Goal: Find specific page/section: Find specific page/section

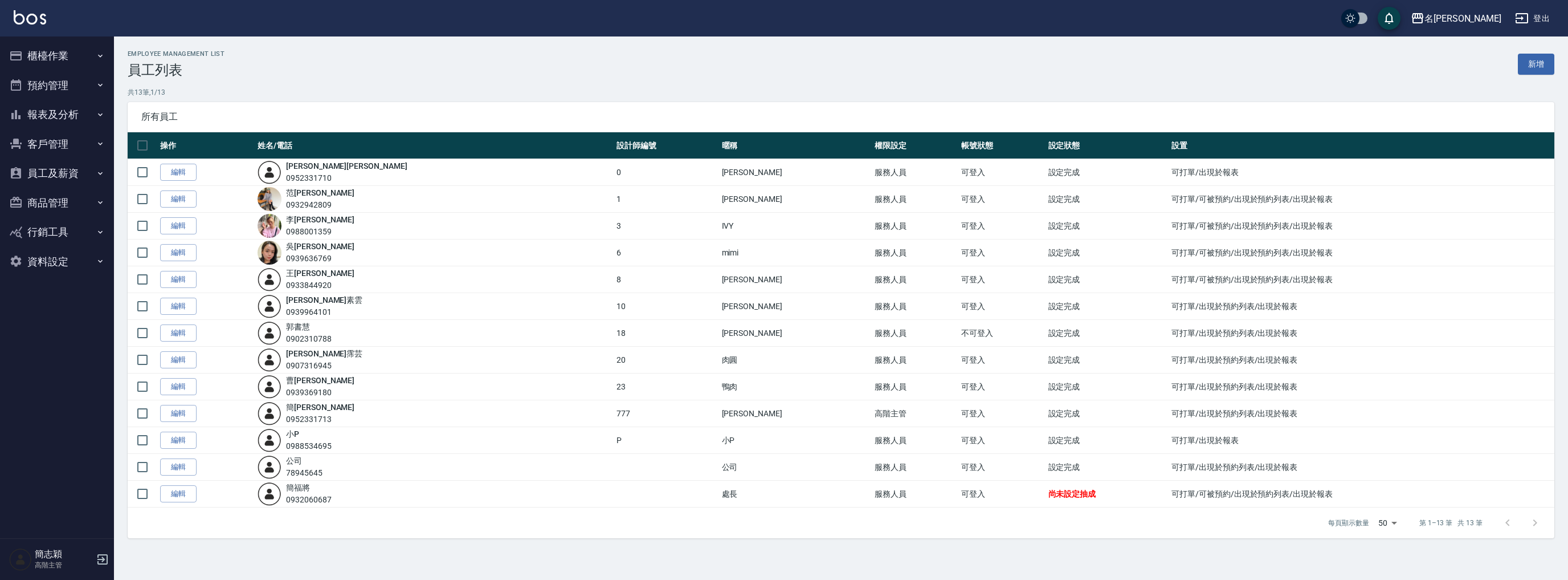
drag, startPoint x: 65, startPoint y: 117, endPoint x: 65, endPoint y: 128, distance: 11.0
click at [65, 117] on button "報表及分析" at bounding box center [57, 115] width 105 height 30
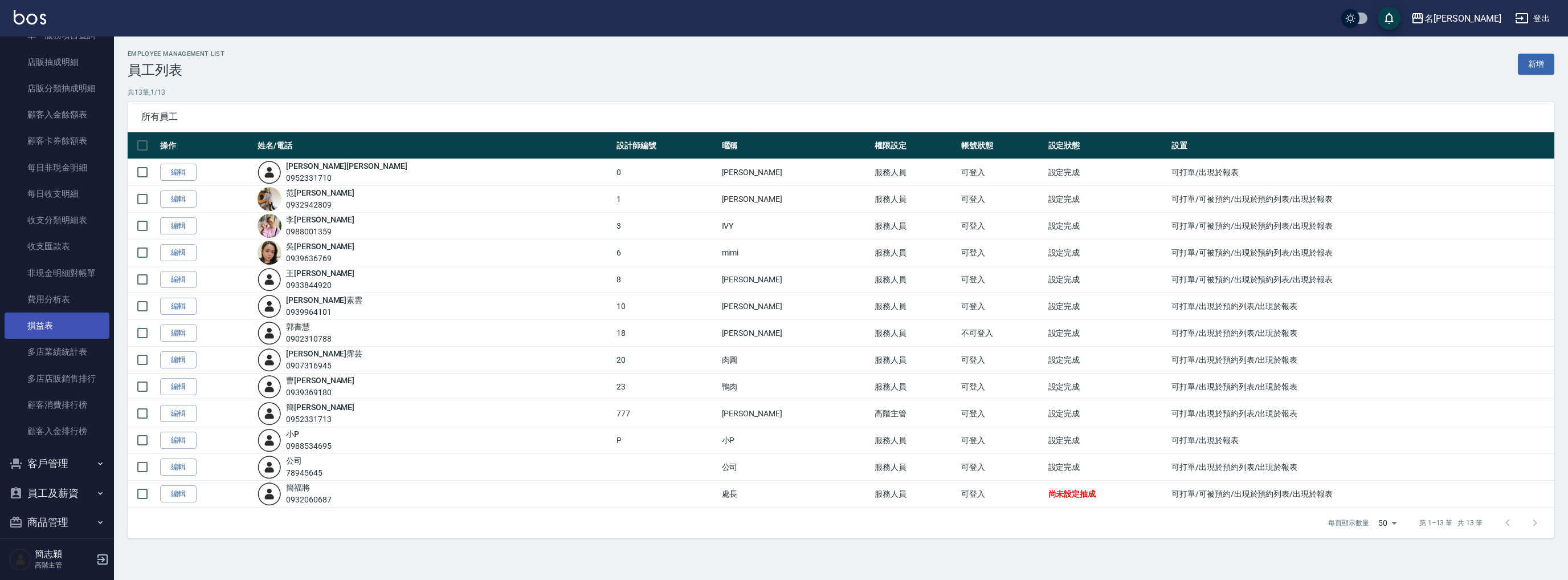
scroll to position [894, 0]
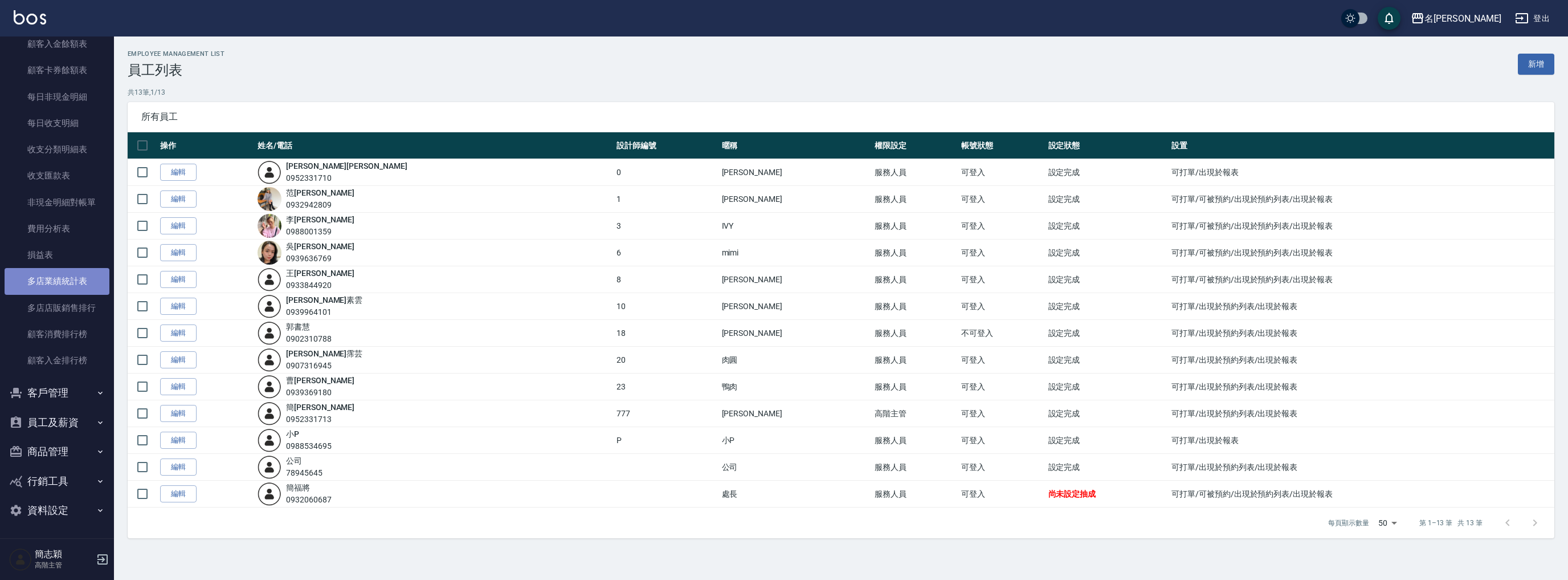
click at [74, 283] on link "多店業績統計表" at bounding box center [57, 281] width 105 height 26
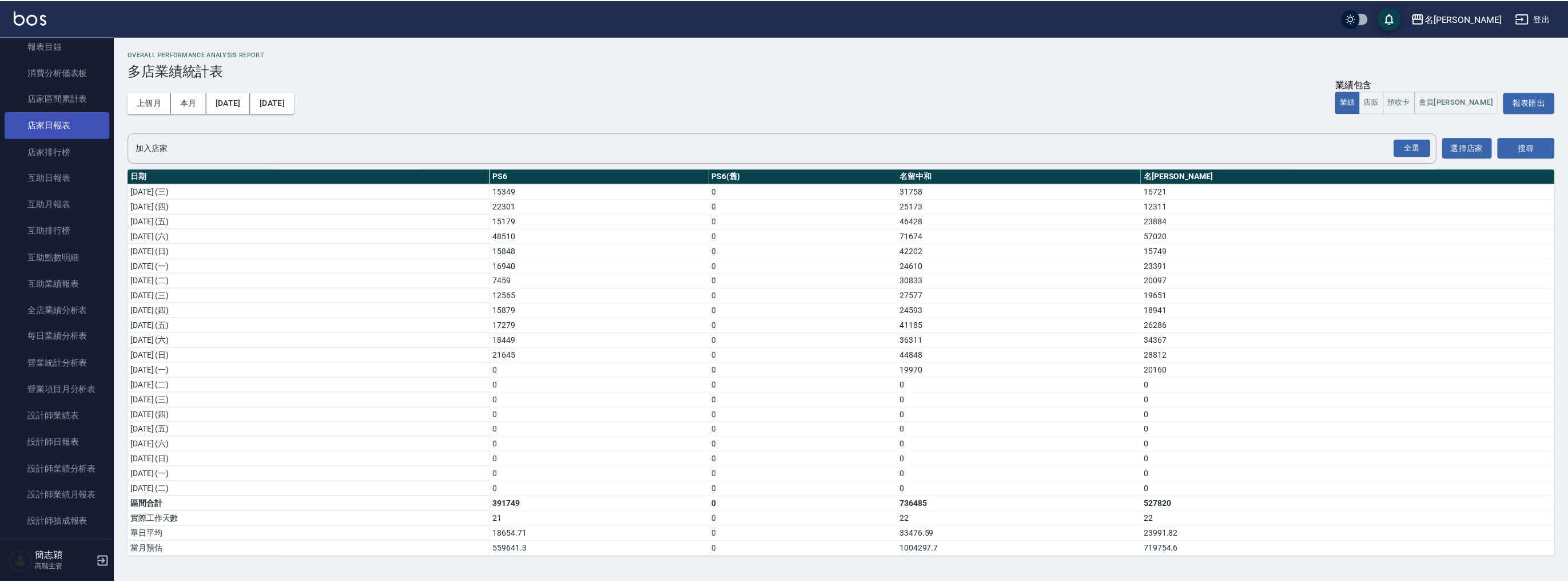
scroll to position [42, 0]
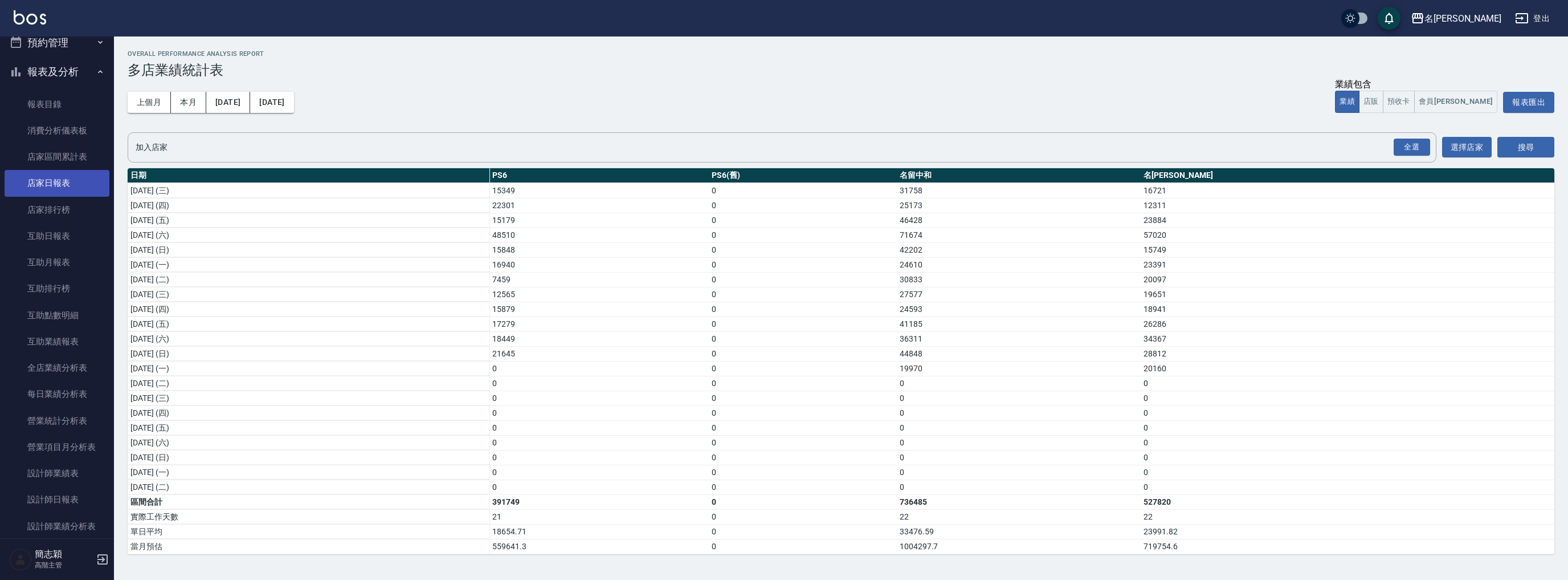
click at [70, 182] on link "店家日報表" at bounding box center [57, 183] width 105 height 26
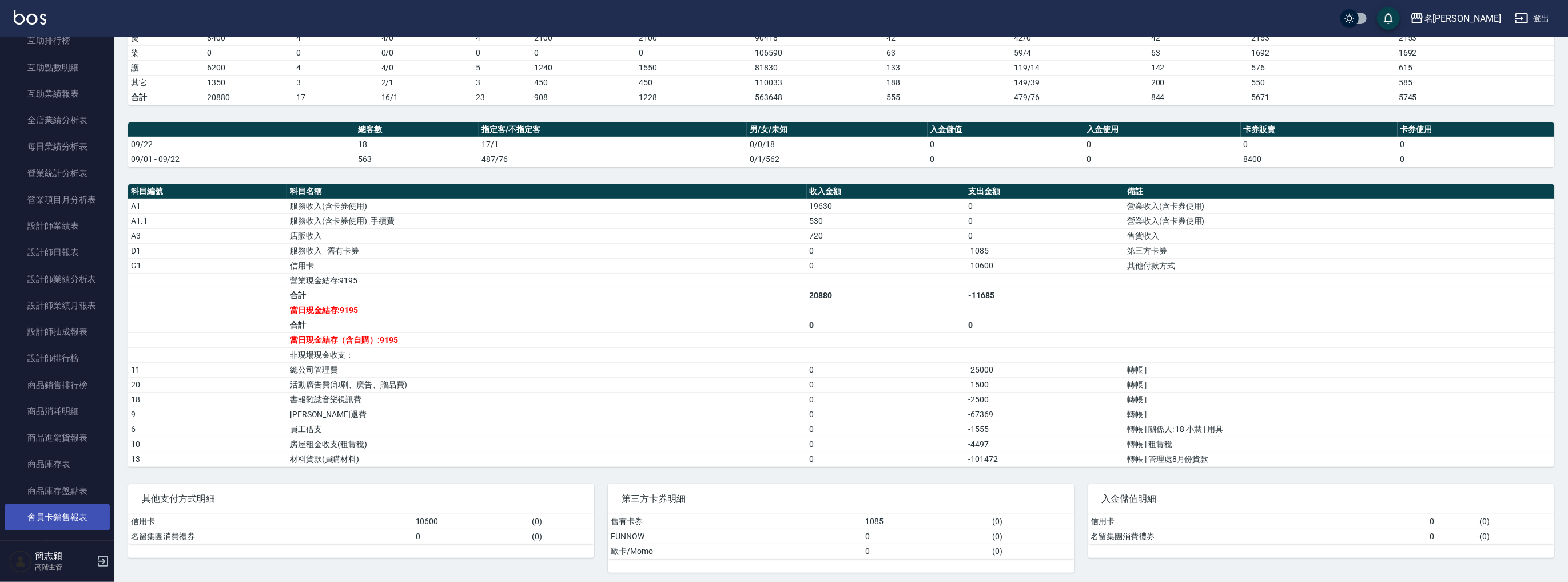
scroll to position [257, 0]
click at [61, 291] on link "設計師日報表" at bounding box center [58, 288] width 106 height 26
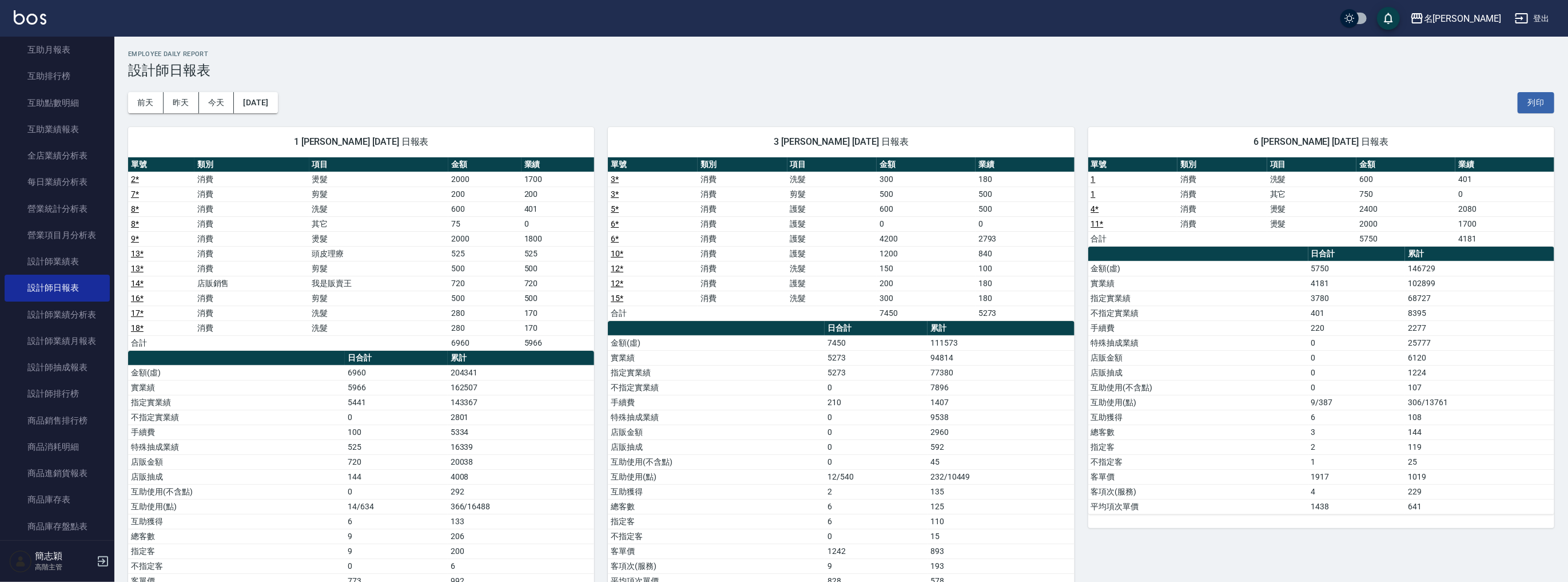
scroll to position [60, 0]
